Goal: Information Seeking & Learning: Find specific fact

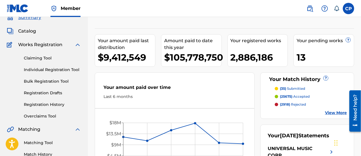
scroll to position [27, 0]
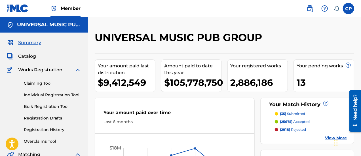
click at [27, 57] on span "Catalog" at bounding box center [27, 56] width 18 height 7
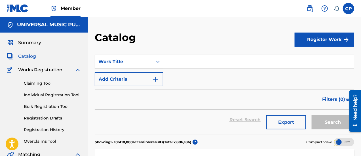
click at [203, 62] on input "Search Form" at bounding box center [258, 62] width 191 height 14
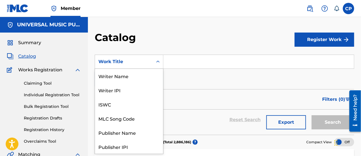
click at [126, 59] on div "Work Title" at bounding box center [123, 61] width 51 height 7
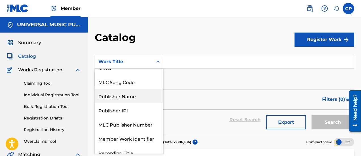
scroll to position [39, 0]
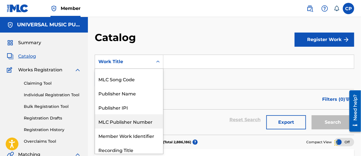
click at [126, 121] on div "MLC Publisher Number" at bounding box center [129, 122] width 68 height 14
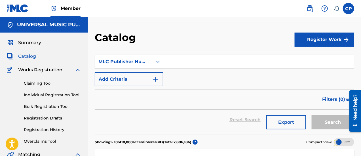
click at [182, 66] on input "Search Form" at bounding box center [258, 62] width 191 height 14
paste input "M17206"
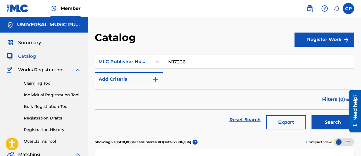
type input "M17206"
click at [312, 115] on button "Search" at bounding box center [333, 122] width 43 height 14
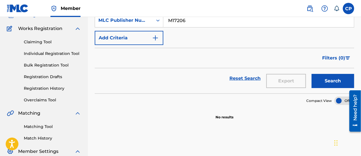
scroll to position [42, 0]
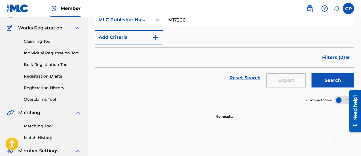
click at [152, 36] on img "Search Form" at bounding box center [155, 37] width 7 height 7
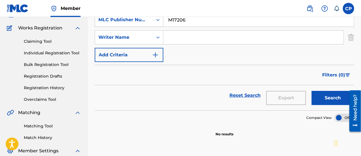
click at [148, 26] on div "MLC Publisher Number" at bounding box center [129, 20] width 69 height 14
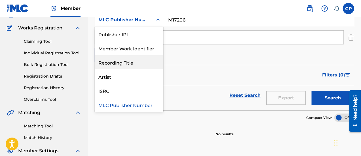
scroll to position [0, 0]
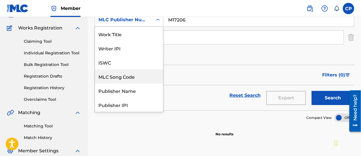
click at [130, 75] on div "MLC Song Code" at bounding box center [129, 76] width 68 height 14
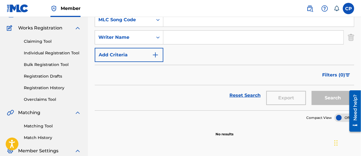
click at [181, 24] on input "Search Form" at bounding box center [258, 20] width 191 height 14
paste input "M17206"
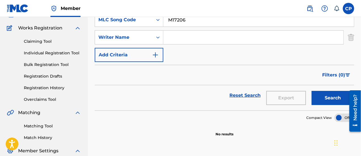
type input "M17206"
click at [312, 91] on button "Search" at bounding box center [333, 98] width 43 height 14
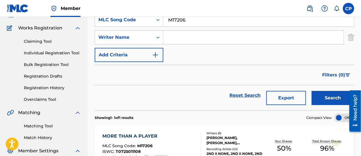
click at [134, 135] on div "MORE THAN A PLAYER" at bounding box center [135, 136] width 66 height 7
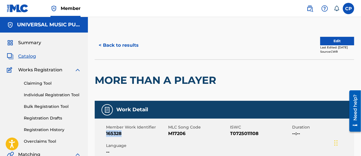
drag, startPoint x: 125, startPoint y: 136, endPoint x: 104, endPoint y: 135, distance: 20.7
click at [104, 135] on div "Member Work Identifier 165328 MLC Song Code M17206 ISWC T0725011108 Duration --…" at bounding box center [224, 140] width 259 height 43
copy span "165328"
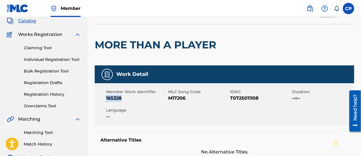
scroll to position [37, 0]
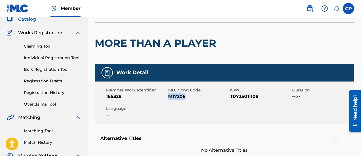
drag, startPoint x: 188, startPoint y: 98, endPoint x: 168, endPoint y: 96, distance: 19.4
click at [168, 96] on span "M17206" at bounding box center [198, 96] width 61 height 7
copy span "M17206"
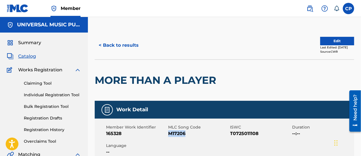
click at [135, 50] on button "< Back to results" at bounding box center [119, 45] width 48 height 14
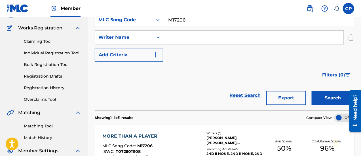
click at [187, 23] on input "M17206" at bounding box center [258, 20] width 191 height 14
paste input "U0811L"
type input "U0811L"
click at [312, 91] on button "Search" at bounding box center [333, 98] width 43 height 14
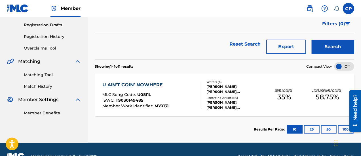
scroll to position [94, 0]
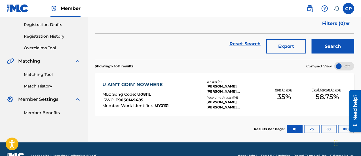
click at [134, 87] on div "U AIN'T GOIN' NOWHERE" at bounding box center [135, 84] width 66 height 7
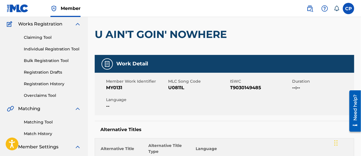
scroll to position [45, 0]
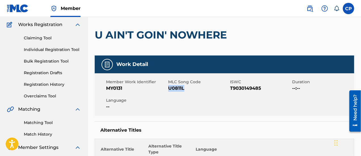
drag, startPoint x: 185, startPoint y: 88, endPoint x: 168, endPoint y: 88, distance: 16.5
click at [168, 88] on span "U0811L" at bounding box center [198, 88] width 61 height 7
copy span "U0811L"
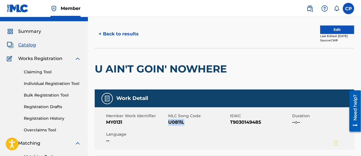
scroll to position [0, 0]
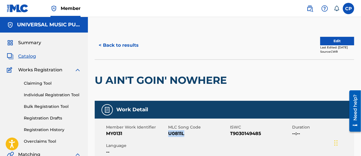
click at [130, 46] on button "< Back to results" at bounding box center [119, 45] width 48 height 14
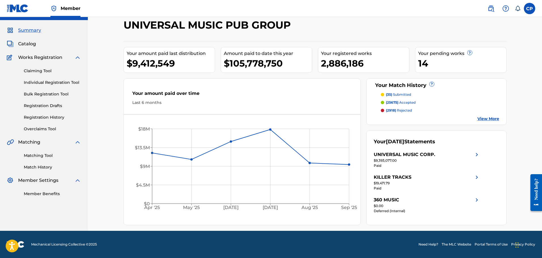
scroll to position [12, 0]
click at [28, 46] on span "Catalog" at bounding box center [27, 44] width 18 height 7
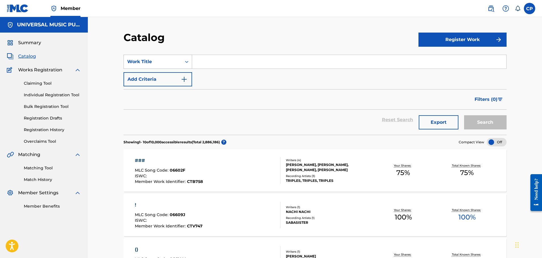
click at [174, 63] on div "Work Title" at bounding box center [152, 61] width 51 height 7
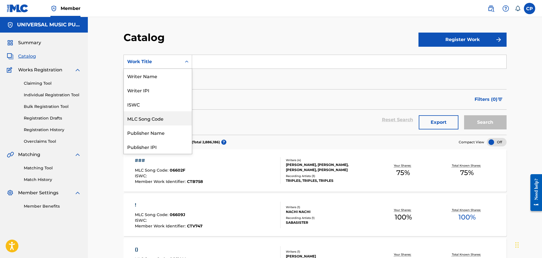
click at [155, 122] on div "MLC Song Code" at bounding box center [158, 118] width 68 height 14
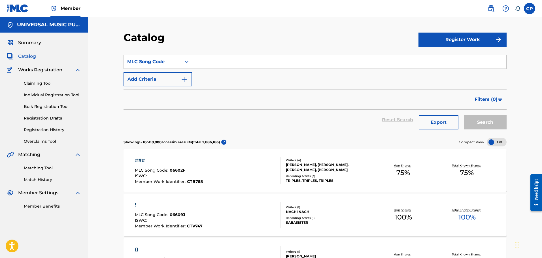
click at [276, 65] on input "Search Form" at bounding box center [349, 62] width 314 height 14
paste input "C3110V"
type input "C3110V"
click at [464, 115] on button "Search" at bounding box center [485, 122] width 43 height 14
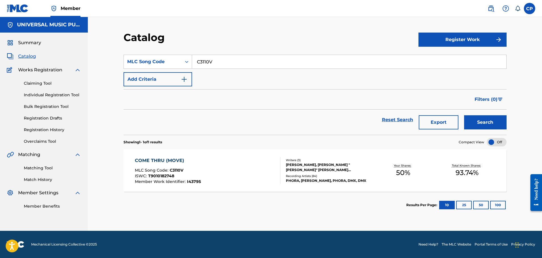
click at [172, 166] on div "COME THRU (MOVE) MLC Song Code : C3110V ISWC : T9010182748 Member Work Identifi…" at bounding box center [168, 170] width 66 height 27
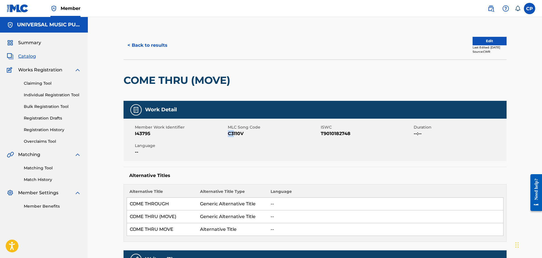
drag, startPoint x: 263, startPoint y: 128, endPoint x: 234, endPoint y: 136, distance: 30.9
click at [234, 136] on div "MLC Song Code C3110V" at bounding box center [274, 130] width 93 height 13
click at [243, 137] on span "C3110V" at bounding box center [274, 133] width 92 height 7
drag, startPoint x: 245, startPoint y: 135, endPoint x: 228, endPoint y: 136, distance: 16.7
click at [228, 136] on span "C3110V" at bounding box center [274, 133] width 92 height 7
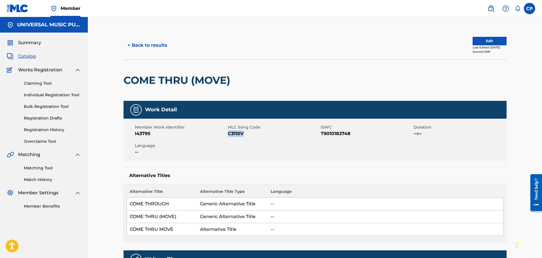
copy span "C3110V"
click at [152, 47] on button "< Back to results" at bounding box center [148, 45] width 48 height 14
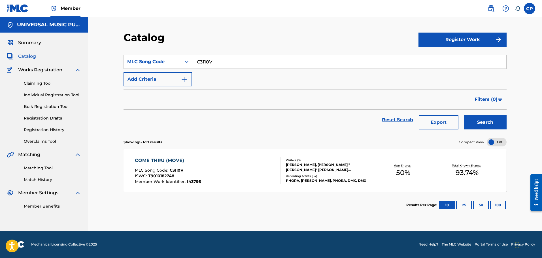
click at [218, 67] on input "C3110V" at bounding box center [349, 62] width 314 height 14
paste input "L5456I"
type input "L5456I"
click at [464, 115] on button "Search" at bounding box center [485, 122] width 43 height 14
click at [155, 163] on div "LA BELLA Y LA BESTIA" at bounding box center [168, 160] width 66 height 7
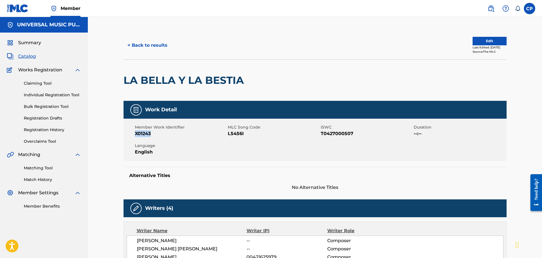
drag, startPoint x: 152, startPoint y: 135, endPoint x: 134, endPoint y: 136, distance: 18.4
click at [134, 136] on div "Member Work Identifier X01243 MLC Song Code L5456I ISWC T0427000507 Duration --…" at bounding box center [315, 140] width 383 height 43
click at [262, 146] on div "Member Work Identifier X01243 MLC Song Code L5456I ISWC T0427000507 Duration --…" at bounding box center [315, 140] width 383 height 43
drag, startPoint x: 242, startPoint y: 130, endPoint x: 226, endPoint y: 134, distance: 16.5
click at [226, 134] on div "Member Work Identifier X01243 MLC Song Code L5456I ISWC T0427000507 Duration --…" at bounding box center [315, 140] width 383 height 43
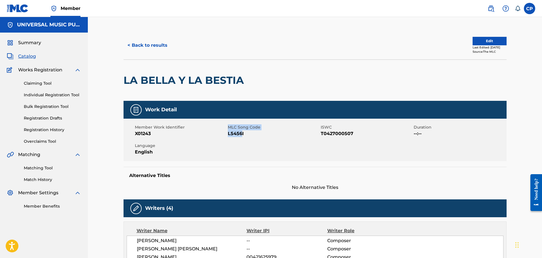
click at [234, 135] on span "L5456I" at bounding box center [274, 133] width 92 height 7
drag, startPoint x: 250, startPoint y: 134, endPoint x: 228, endPoint y: 136, distance: 22.0
click at [228, 136] on span "L5456I" at bounding box center [274, 133] width 92 height 7
copy span "L5456I"
click at [153, 46] on button "< Back to results" at bounding box center [148, 45] width 48 height 14
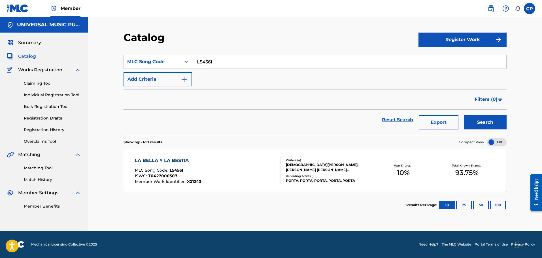
click at [223, 59] on input "L5456I" at bounding box center [349, 62] width 314 height 14
paste input "S5103C"
type input "S5103C"
click at [464, 115] on button "Search" at bounding box center [485, 122] width 43 height 14
